Goal: Navigation & Orientation: Find specific page/section

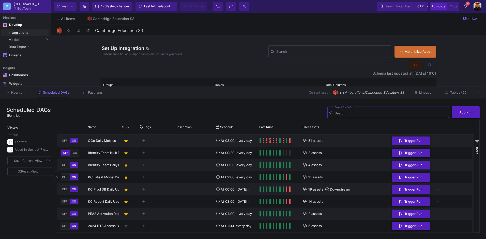
click at [479, 92] on icon at bounding box center [477, 92] width 3 height 3
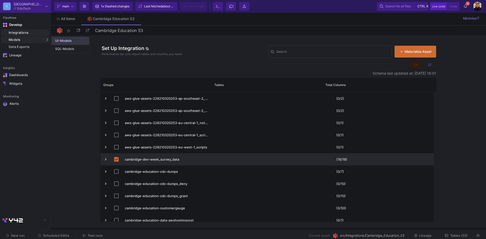
click at [67, 43] on link "UI-Models" at bounding box center [71, 41] width 38 height 8
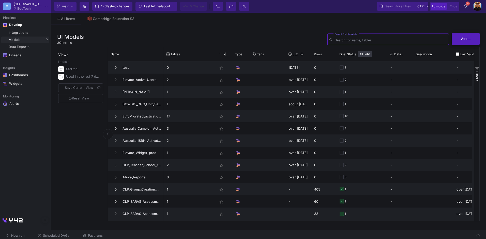
click at [476, 39] on button "Add..." at bounding box center [465, 39] width 28 height 12
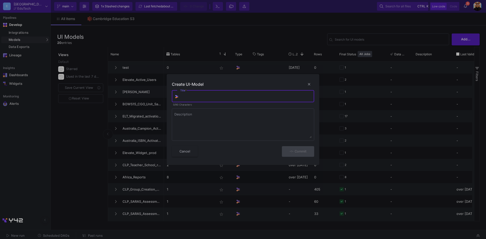
click at [250, 38] on div at bounding box center [243, 119] width 486 height 239
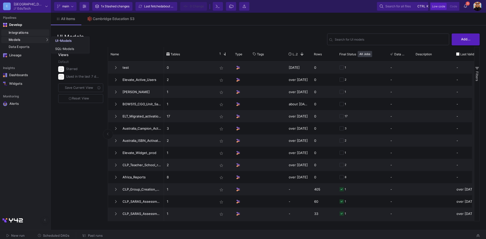
click at [22, 30] on link "Integrations" at bounding box center [25, 32] width 48 height 7
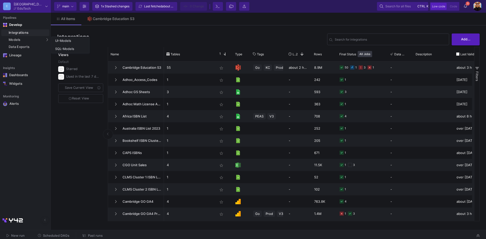
click at [23, 33] on div "Integrations" at bounding box center [28, 33] width 39 height 4
click at [213, 50] on div "Tables" at bounding box center [189, 54] width 51 height 14
drag, startPoint x: 214, startPoint y: 50, endPoint x: 196, endPoint y: 51, distance: 18.0
click at [196, 51] on div "Tables" at bounding box center [189, 54] width 51 height 14
drag, startPoint x: 214, startPoint y: 53, endPoint x: 208, endPoint y: 56, distance: 6.2
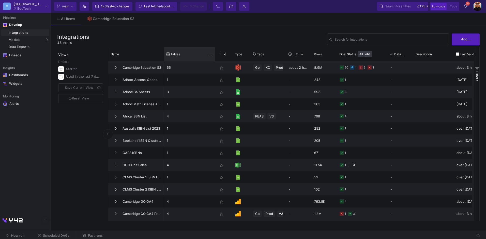
click at [200, 55] on div "Tables" at bounding box center [189, 54] width 51 height 14
drag, startPoint x: 214, startPoint y: 54, endPoint x: 172, endPoint y: 54, distance: 41.7
click at [172, 54] on div "Tables" at bounding box center [189, 54] width 51 height 14
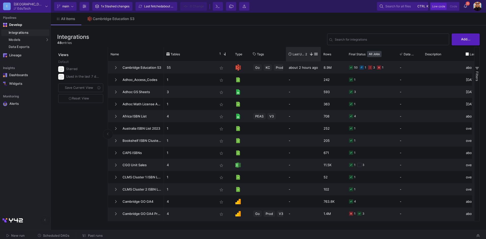
drag, startPoint x: 311, startPoint y: 53, endPoint x: 298, endPoint y: 54, distance: 12.5
click at [298, 54] on div "Last Used 2" at bounding box center [303, 54] width 35 height 14
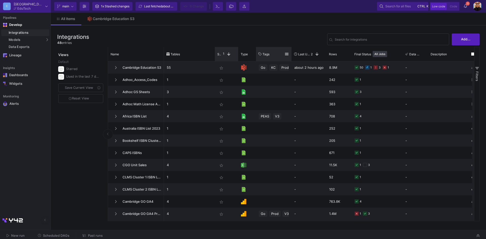
drag, startPoint x: 232, startPoint y: 54, endPoint x: 257, endPoint y: 52, distance: 25.5
click at [257, 52] on div "Tables Star 1 Type Tags" at bounding box center [331, 54] width 335 height 14
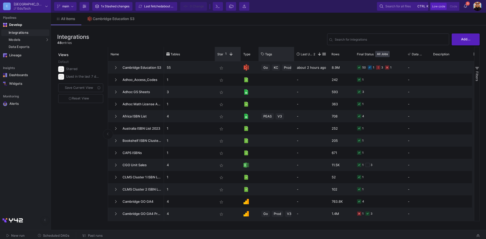
drag, startPoint x: 237, startPoint y: 53, endPoint x: 293, endPoint y: 57, distance: 55.5
click at [317, 57] on div "Tables Star 1 Type Tags" at bounding box center [332, 54] width 337 height 14
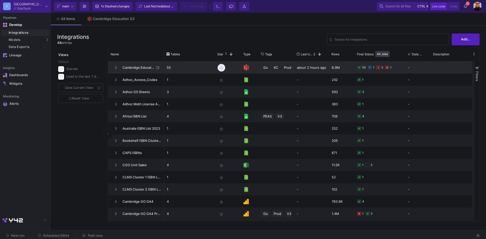
click at [222, 69] on mat-icon "star_border" at bounding box center [221, 68] width 6 height 6
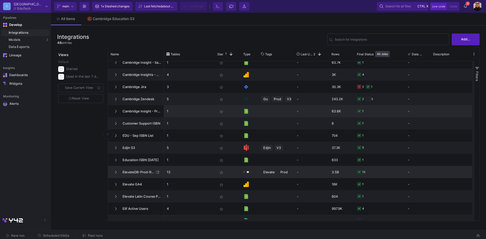
scroll to position [229, 0]
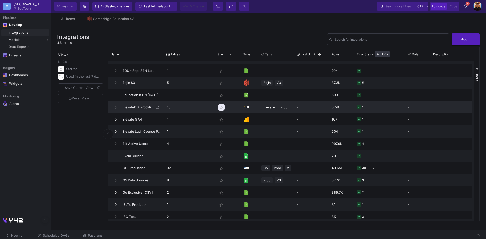
click at [221, 106] on mat-icon "star_border" at bounding box center [221, 108] width 6 height 6
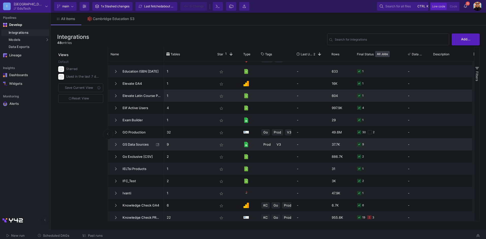
scroll to position [279, 0]
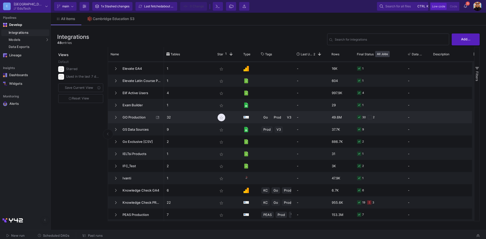
click at [221, 119] on mat-icon "star_border" at bounding box center [221, 118] width 6 height 6
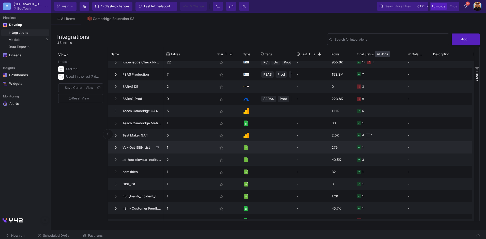
scroll to position [0, 0]
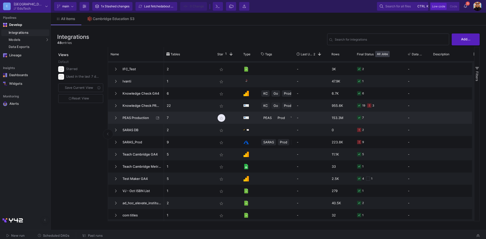
click at [221, 119] on mat-icon "star_border" at bounding box center [221, 118] width 6 height 6
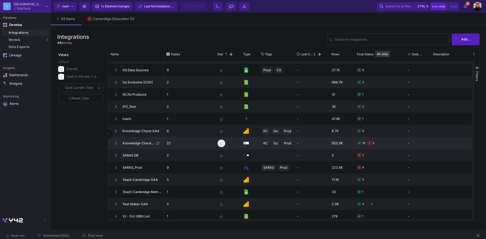
click at [222, 143] on mat-icon "star_border" at bounding box center [221, 144] width 6 height 6
